Goal: Task Accomplishment & Management: Complete application form

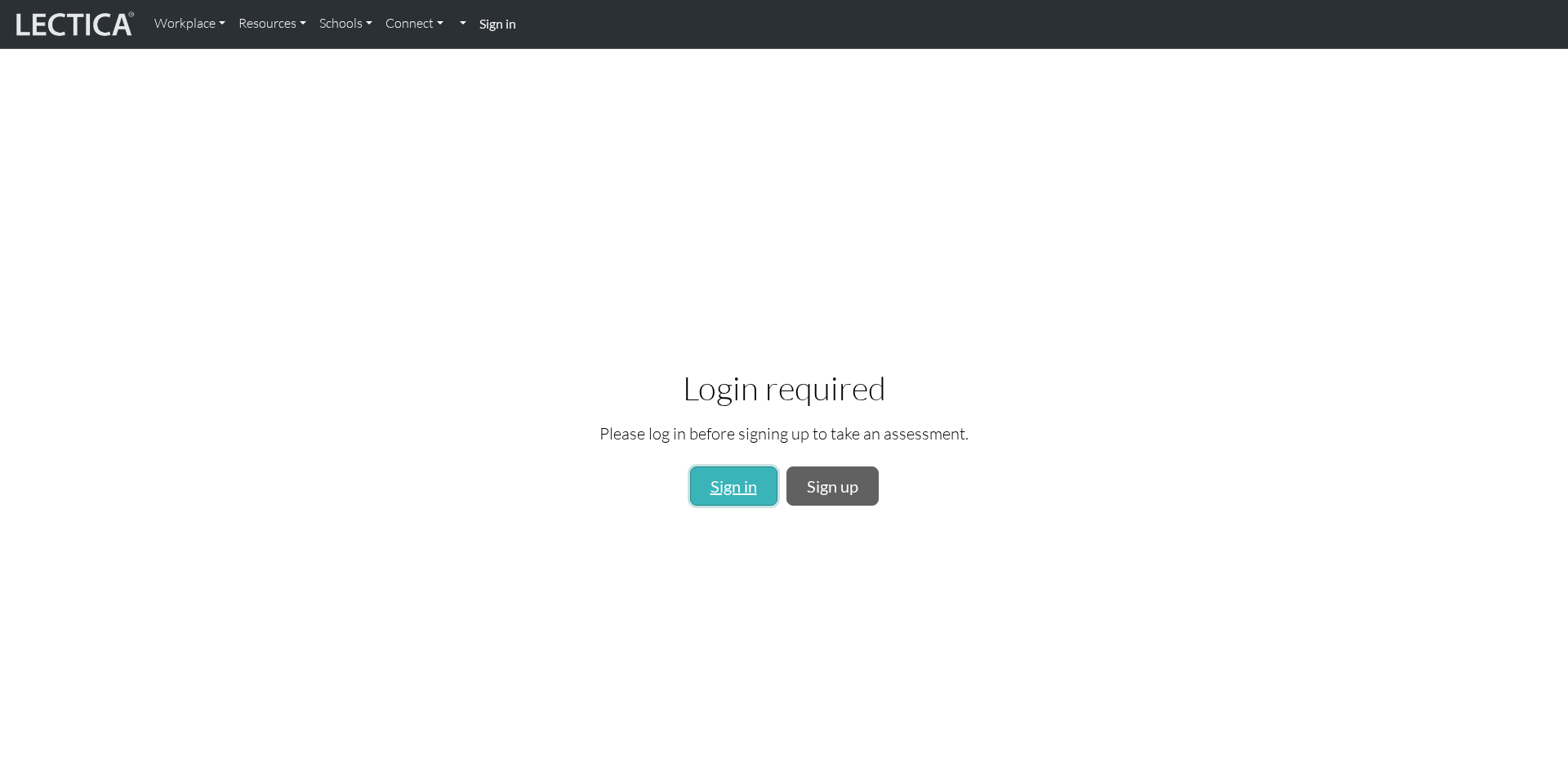
click at [724, 485] on link "Sign in" at bounding box center [734, 486] width 87 height 39
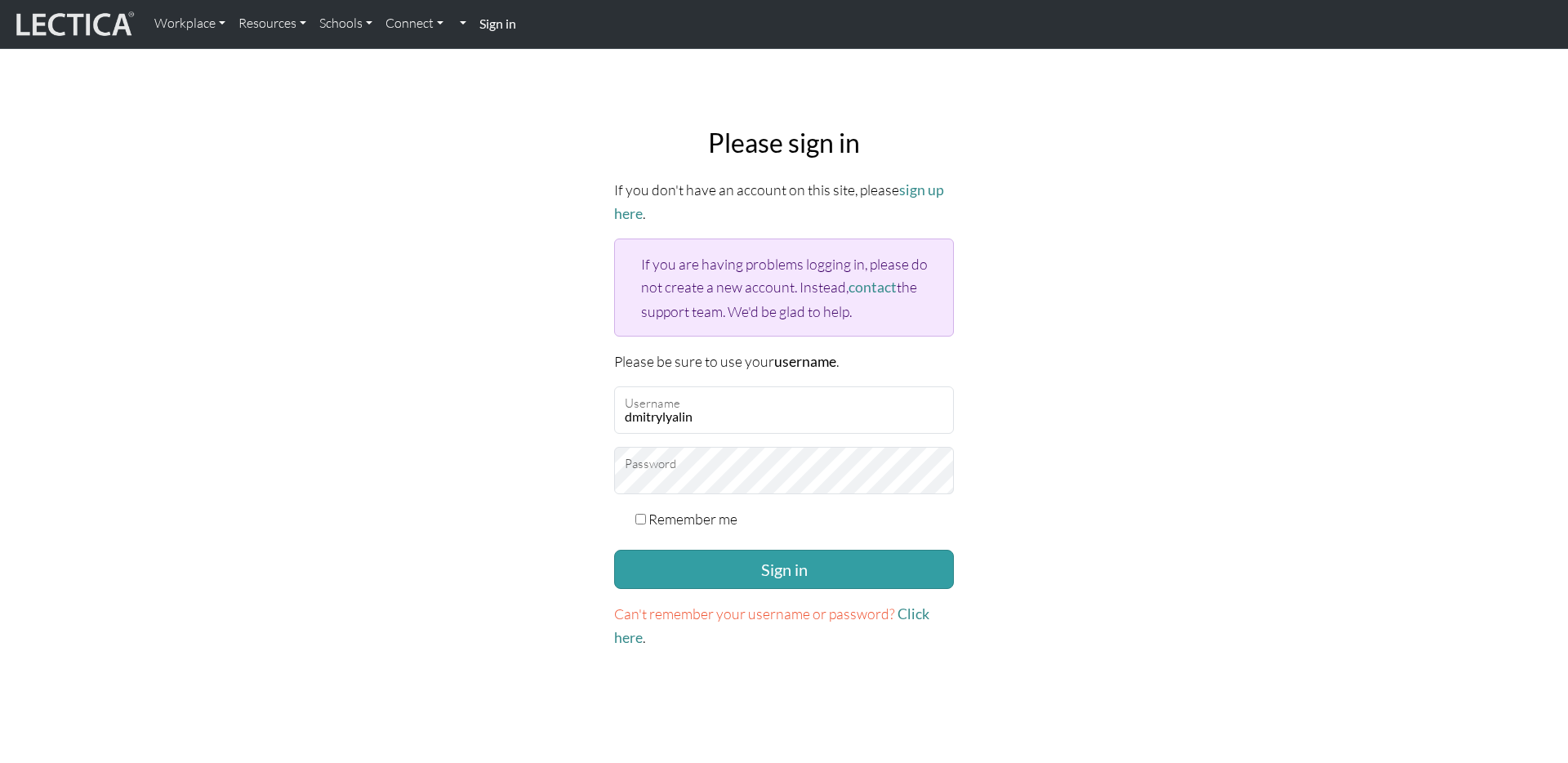
click at [721, 511] on label "Remember me" at bounding box center [693, 518] width 89 height 23
click at [646, 514] on input "Remember me" at bounding box center [640, 519] width 11 height 11
checkbox input "true"
click at [755, 563] on button "Sign in" at bounding box center [784, 569] width 340 height 39
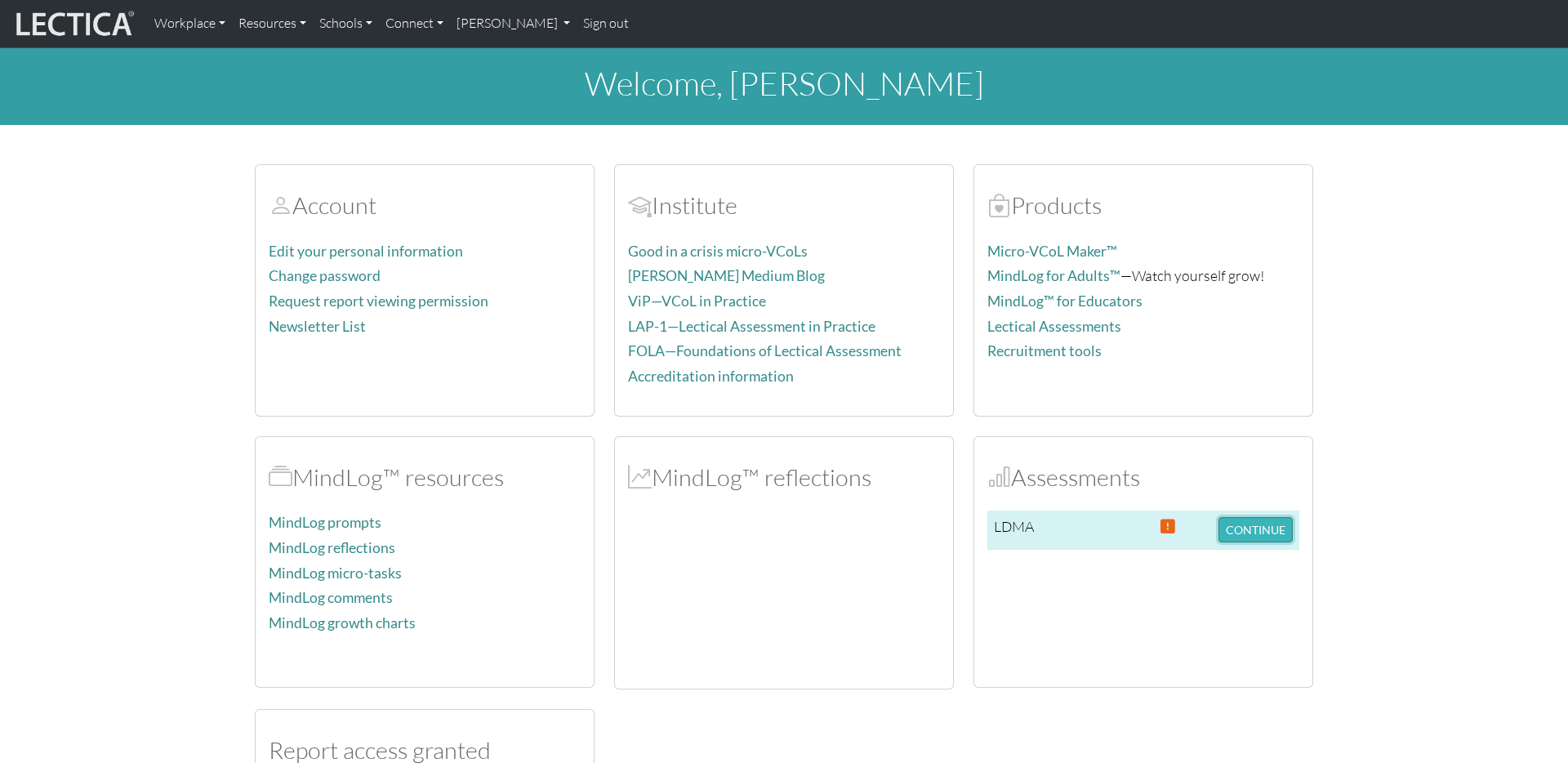
click at [1246, 526] on button "CONTINUE" at bounding box center [1255, 530] width 74 height 25
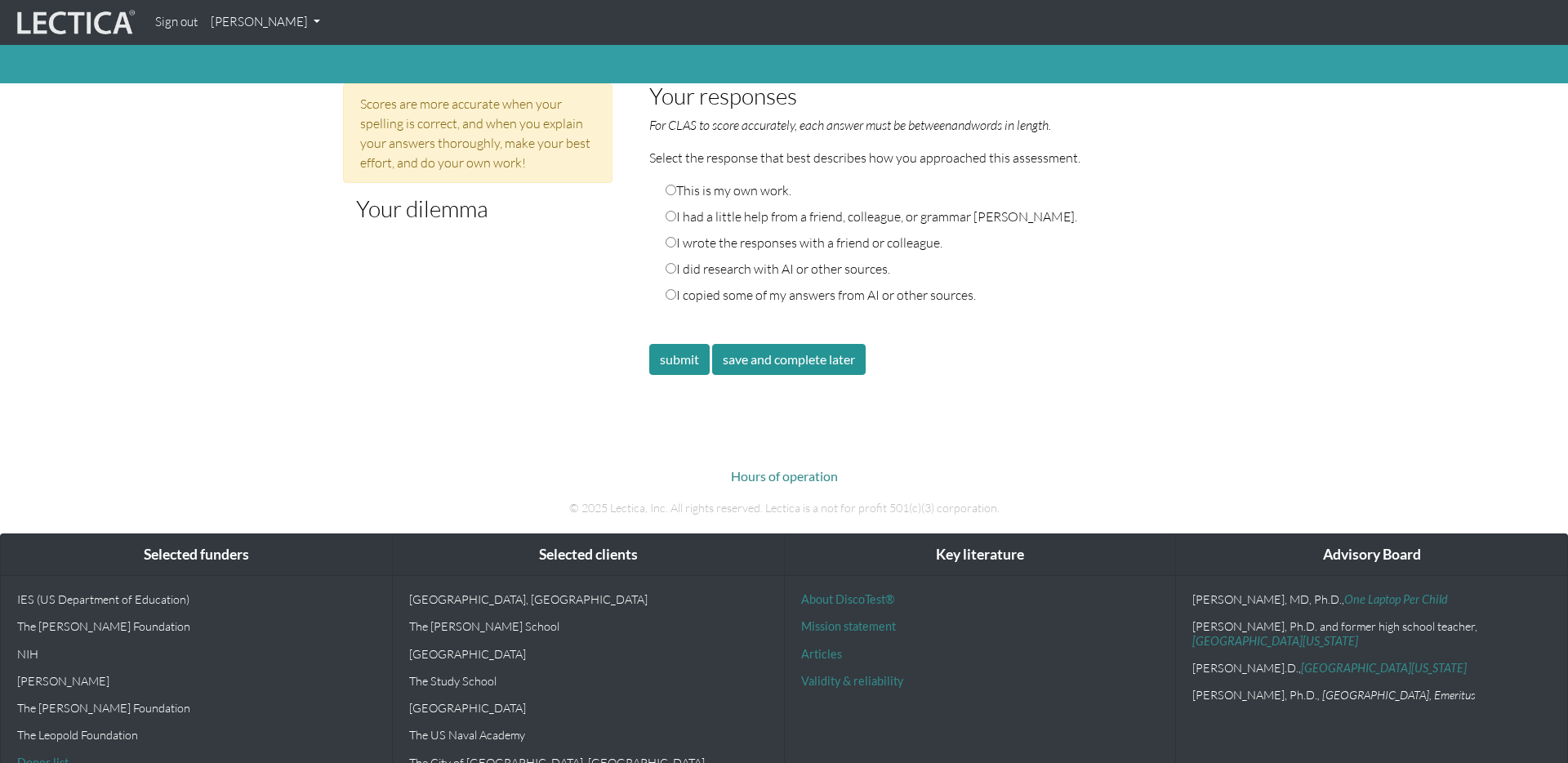
scroll to position [63, 0]
